Goal: Task Accomplishment & Management: Manage account settings

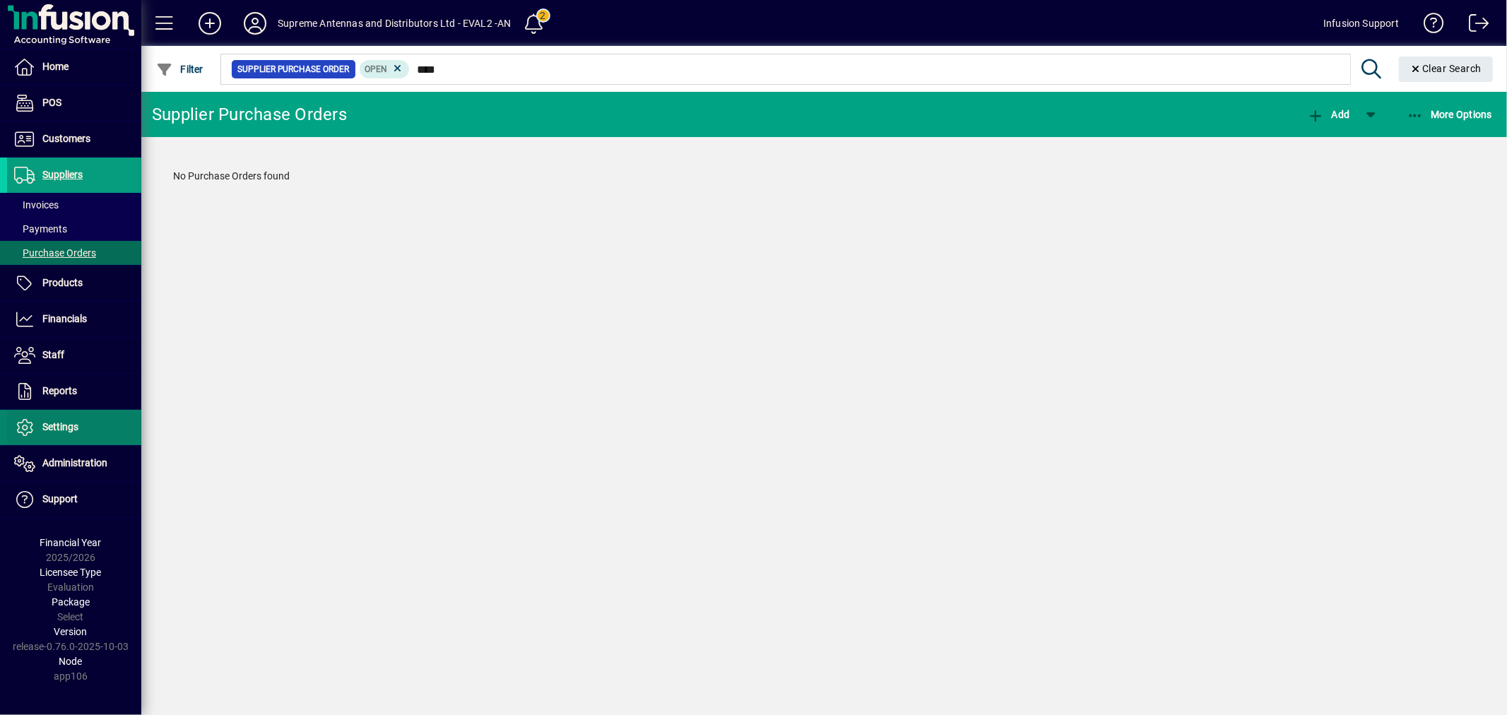
click at [86, 428] on span at bounding box center [74, 428] width 134 height 34
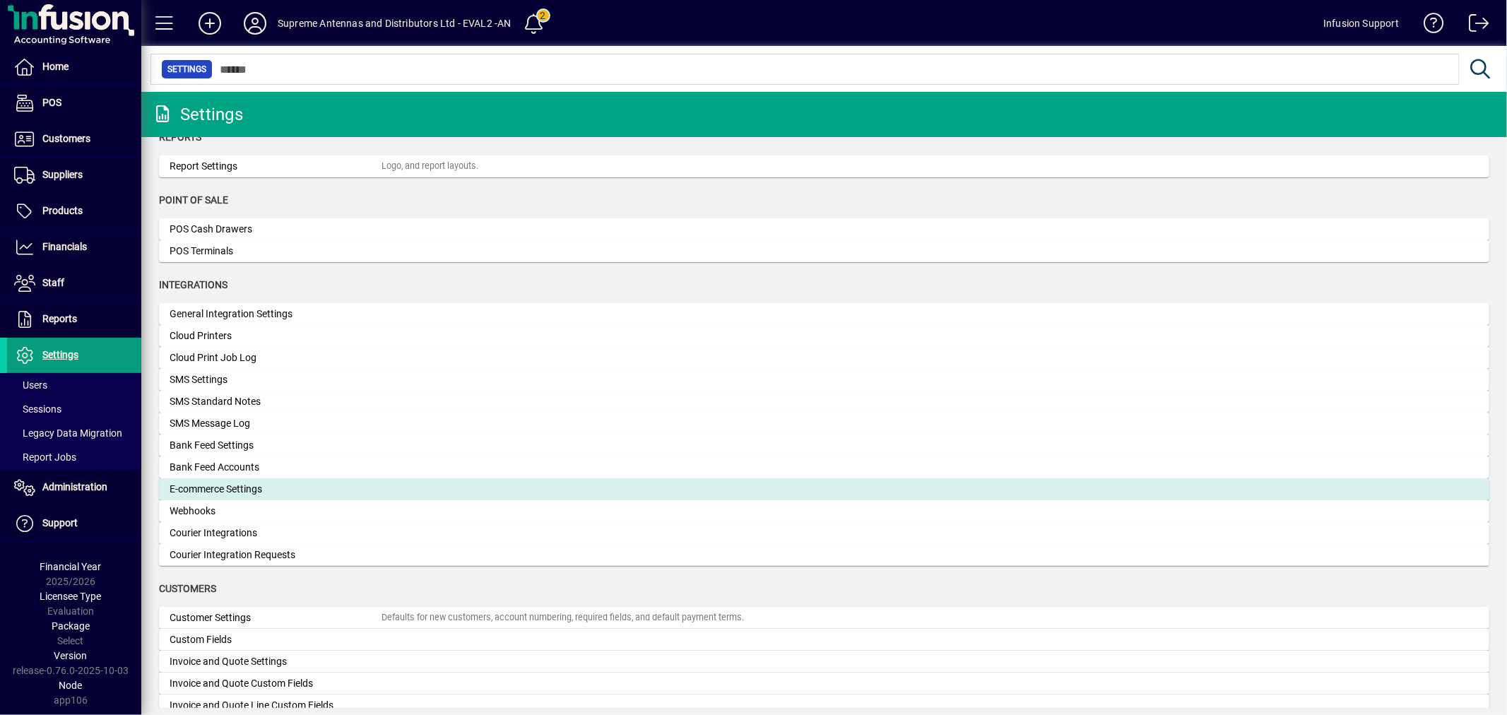
scroll to position [392, 0]
click at [223, 482] on div "E-commerce Settings" at bounding box center [276, 488] width 212 height 15
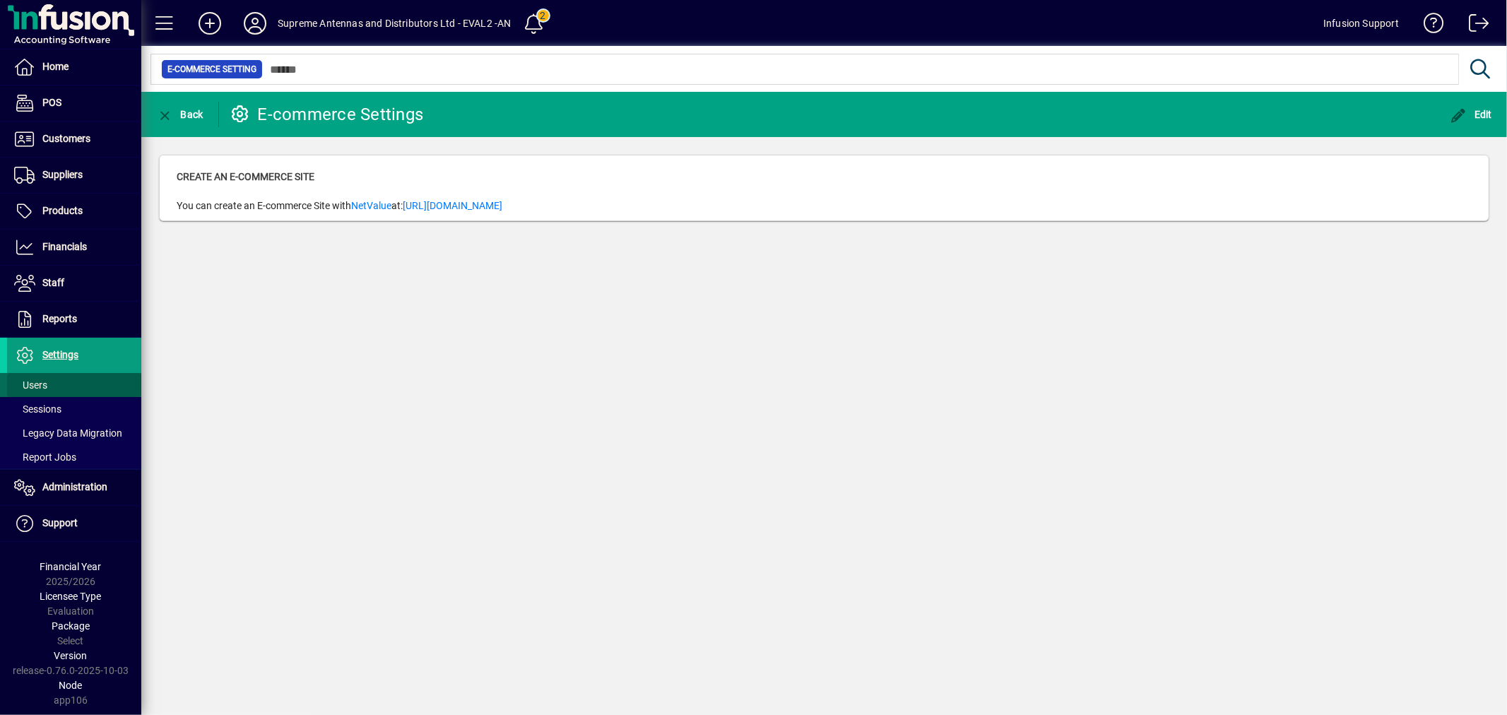
click at [62, 379] on span at bounding box center [74, 385] width 134 height 34
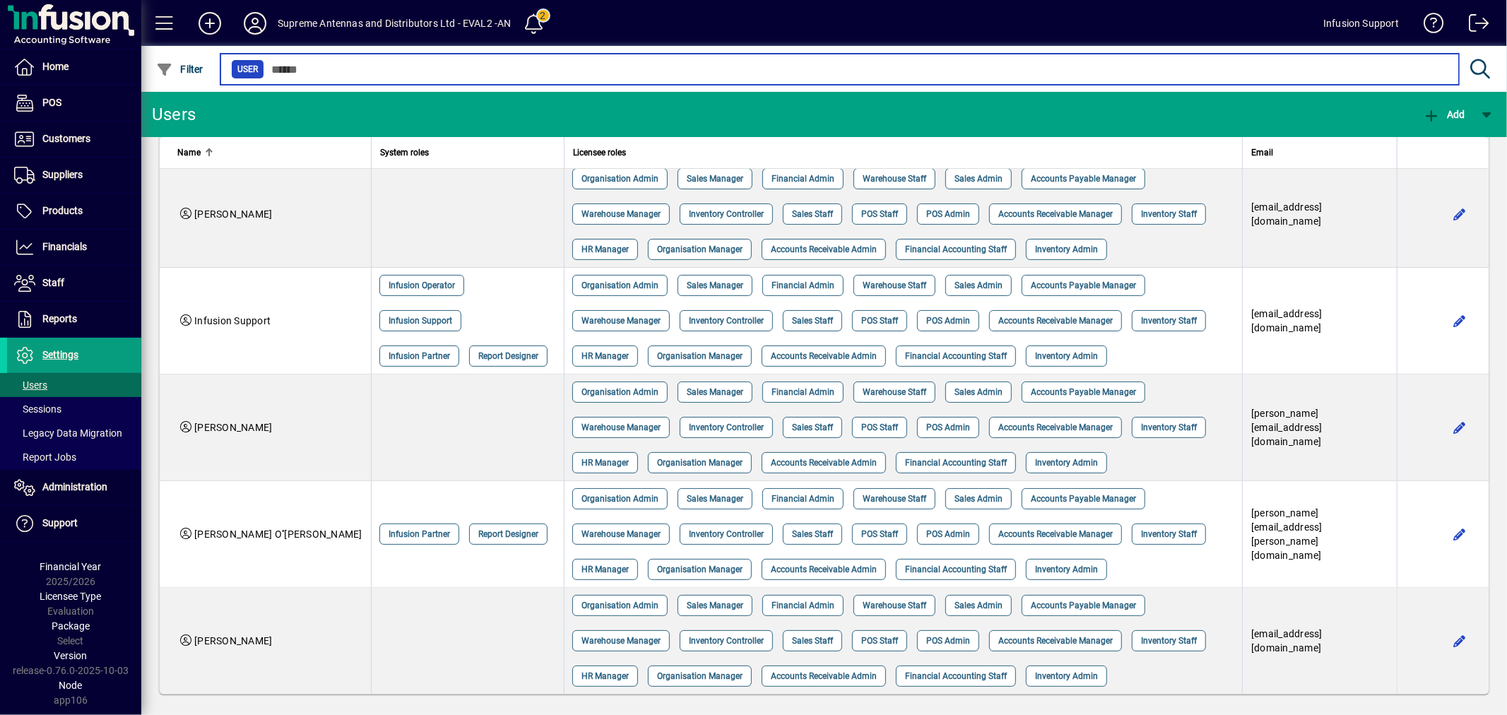
scroll to position [139, 0]
